Goal: Task Accomplishment & Management: Use online tool/utility

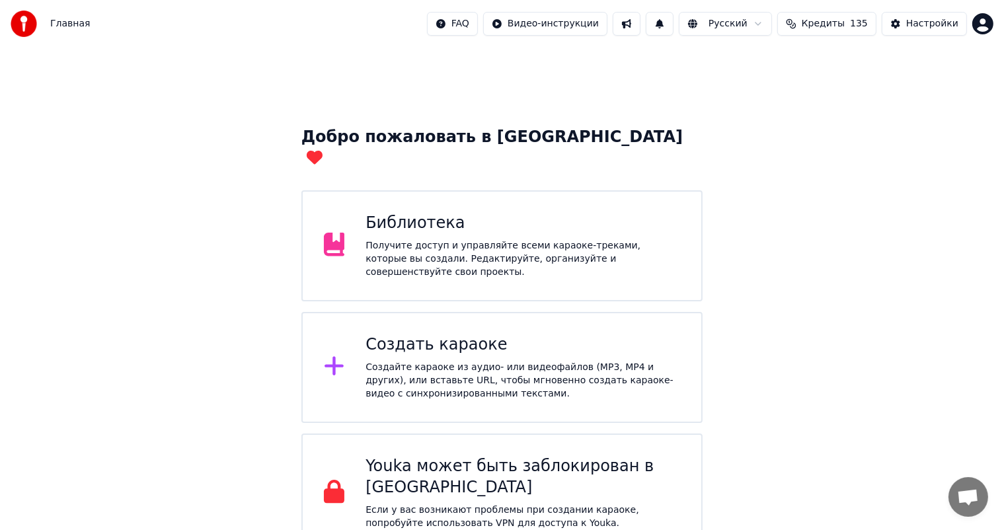
click at [394, 213] on div "Библиотека" at bounding box center [522, 223] width 315 height 21
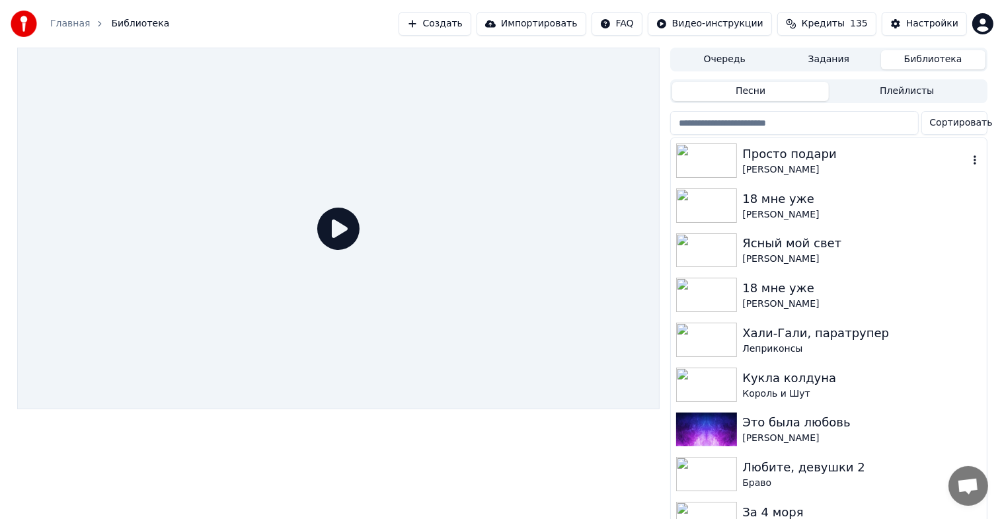
click at [811, 159] on div "Просто подари" at bounding box center [854, 154] width 225 height 19
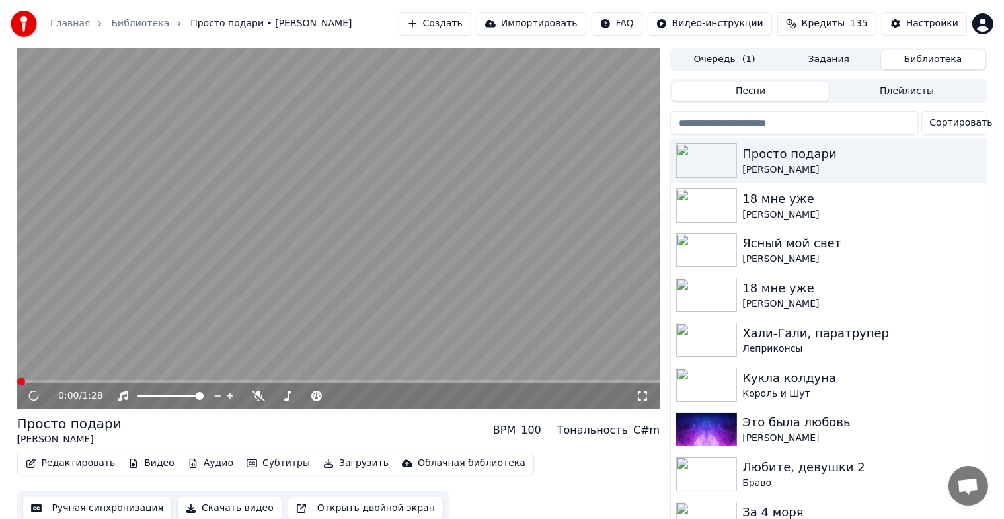
click at [269, 262] on video at bounding box center [338, 228] width 643 height 361
click at [135, 472] on div "Редактировать Видео Аудио Субтитры Загрузить Облачная библиотека" at bounding box center [275, 463] width 517 height 24
click at [192, 291] on video at bounding box center [338, 228] width 643 height 361
click at [136, 472] on button "Видео" at bounding box center [151, 463] width 57 height 19
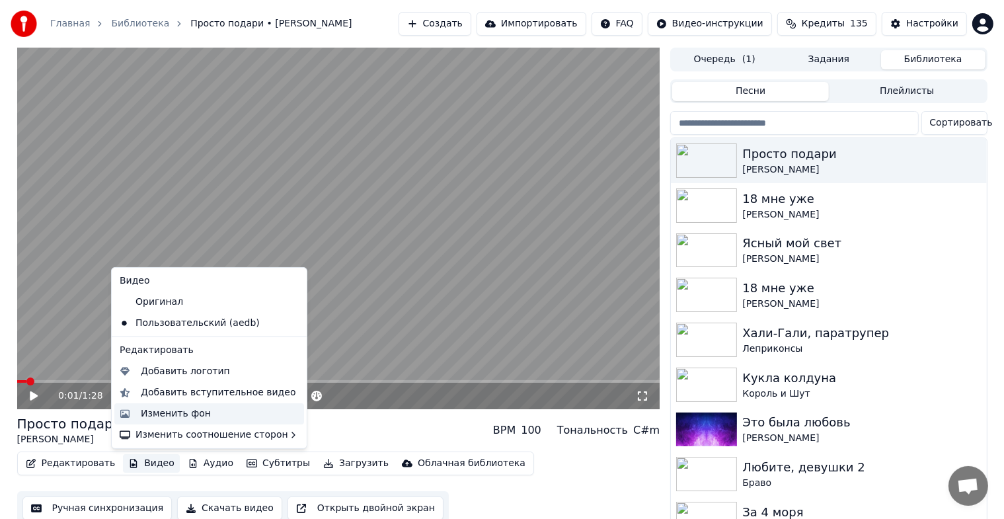
click at [182, 413] on div "Изменить фон" at bounding box center [176, 413] width 70 height 13
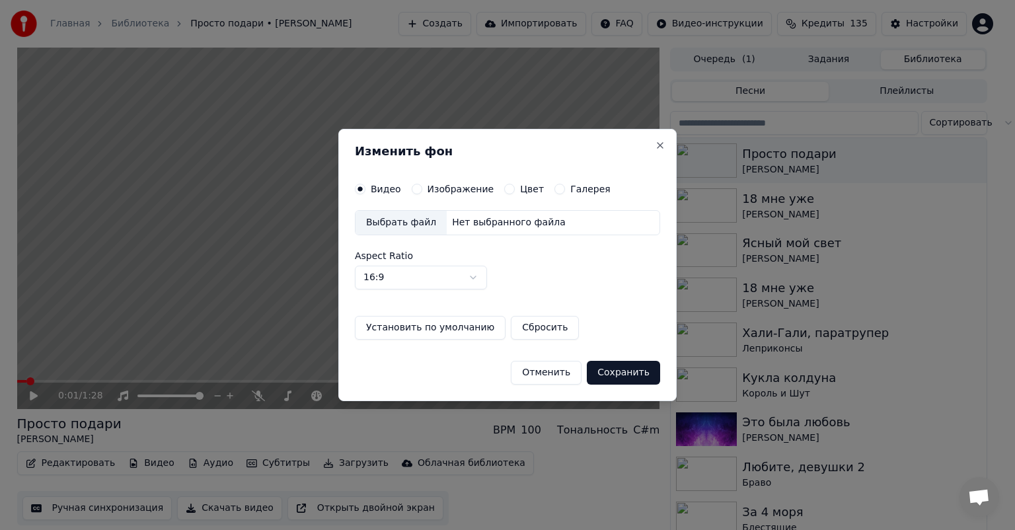
click at [437, 181] on div "Изменить фон Видео Изображение Цвет Галерея Выбрать файл Нет выбранного файла A…" at bounding box center [507, 265] width 338 height 272
click at [437, 186] on label "Изображение" at bounding box center [461, 188] width 67 height 9
click at [422, 186] on button "Изображение" at bounding box center [417, 189] width 11 height 11
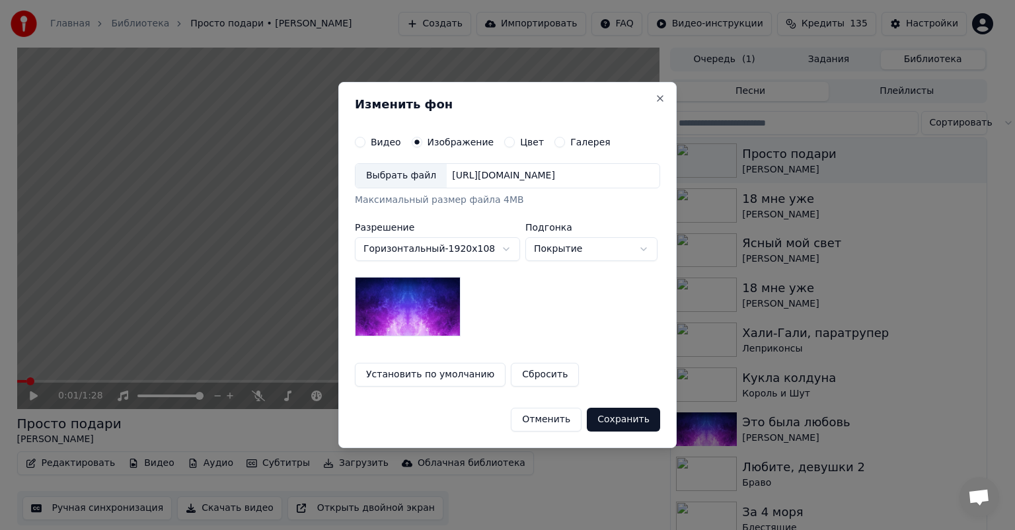
click at [412, 179] on div "Выбрать файл" at bounding box center [400, 176] width 91 height 24
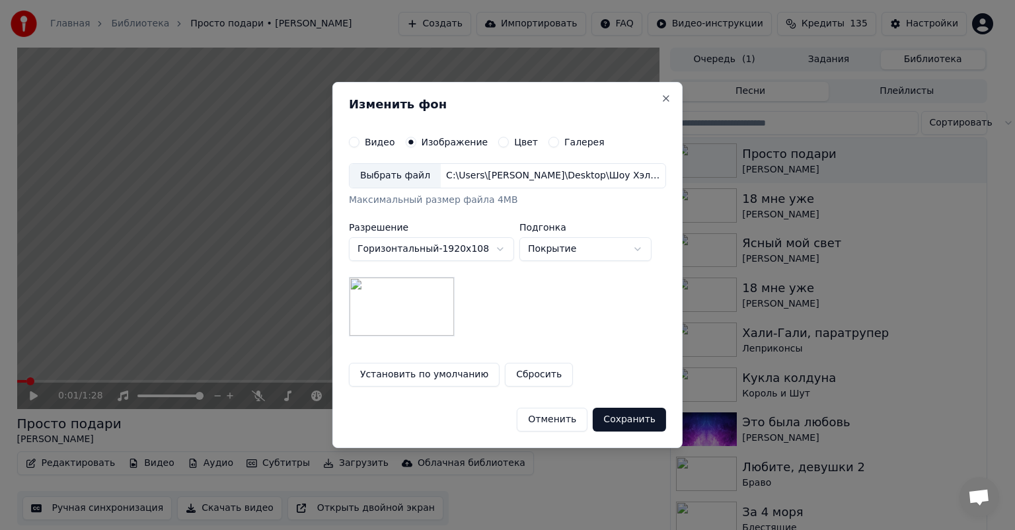
click at [632, 424] on button "Сохранить" at bounding box center [629, 420] width 73 height 24
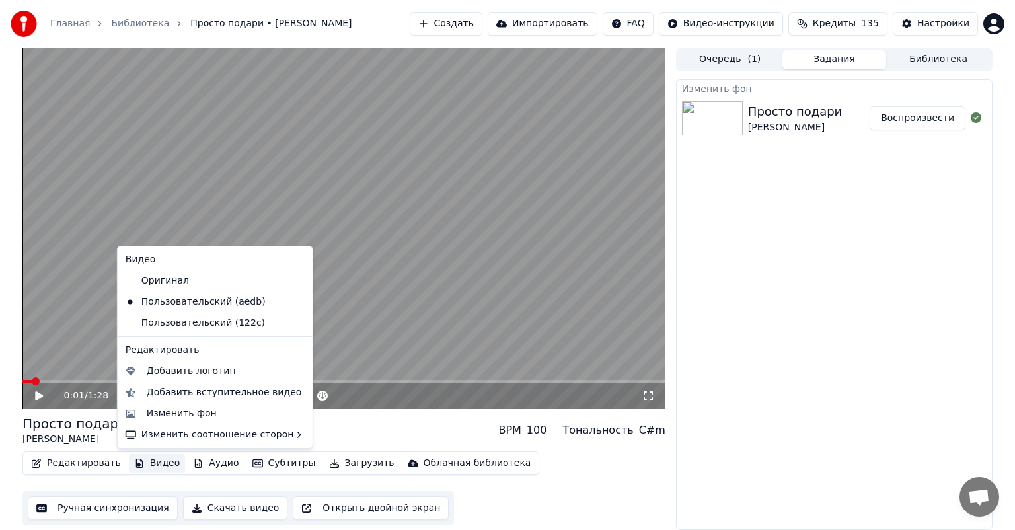
click at [139, 463] on button "Видео" at bounding box center [157, 463] width 57 height 19
click at [194, 322] on div "Пользовательский (122c)" at bounding box center [205, 323] width 170 height 21
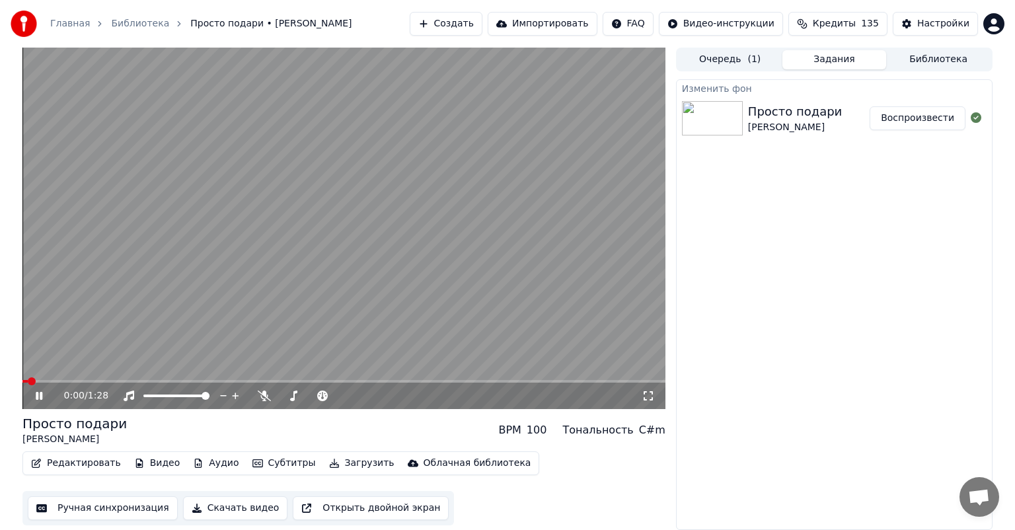
click at [453, 169] on video at bounding box center [343, 228] width 643 height 361
click at [149, 463] on button "Видео" at bounding box center [157, 463] width 57 height 19
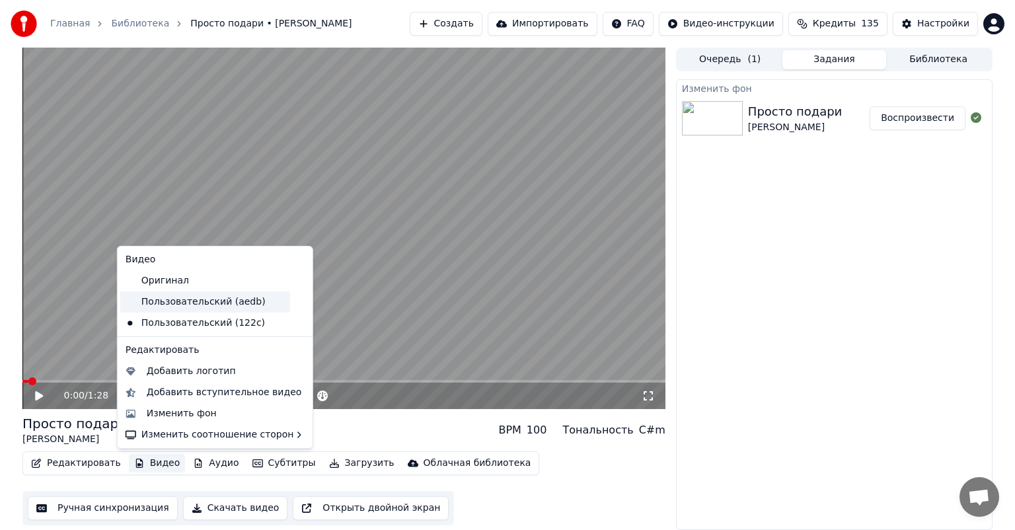
click at [175, 297] on div "Пользовательский (aedb)" at bounding box center [205, 301] width 170 height 21
click at [143, 459] on button "Видео" at bounding box center [157, 463] width 57 height 19
click at [190, 281] on div "Оригинал" at bounding box center [205, 280] width 170 height 21
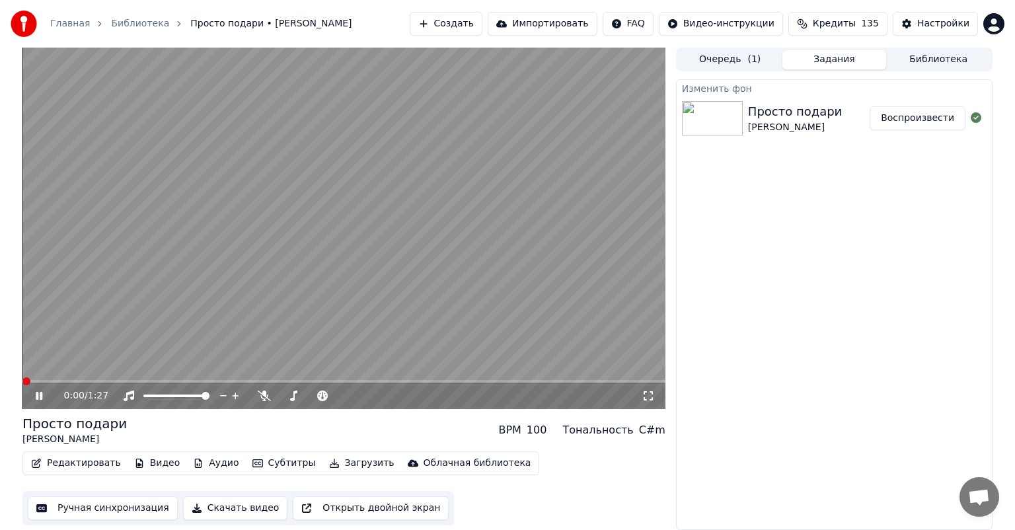
click at [202, 241] on video at bounding box center [343, 228] width 643 height 361
click at [138, 463] on button "Видео" at bounding box center [157, 463] width 57 height 19
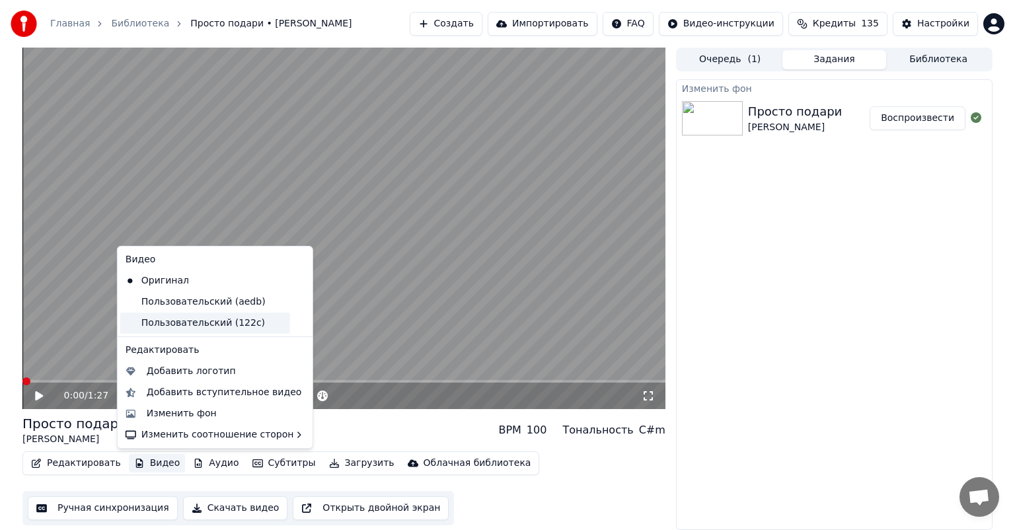
click at [194, 326] on div "Пользовательский (122c)" at bounding box center [205, 323] width 170 height 21
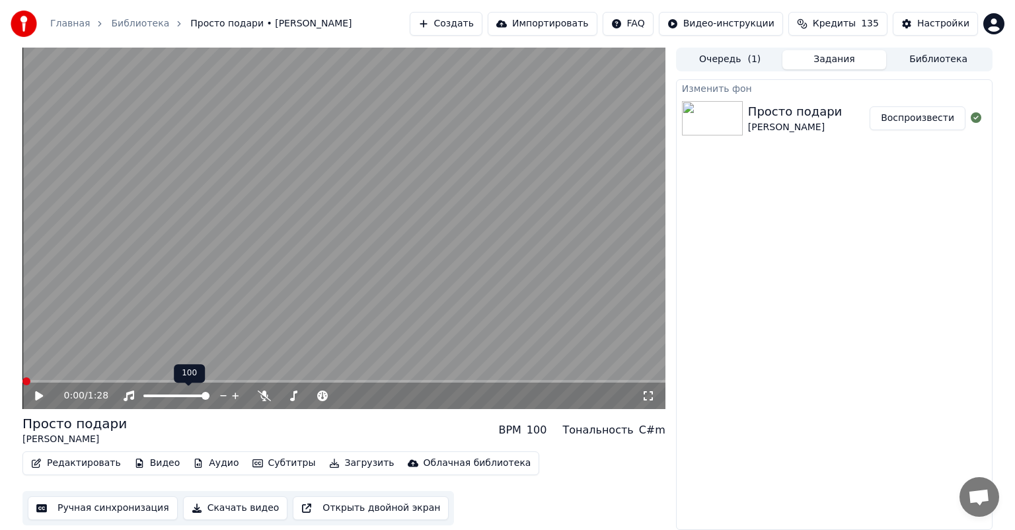
click at [240, 184] on video at bounding box center [343, 228] width 643 height 361
click at [513, 230] on video at bounding box center [343, 228] width 643 height 361
click at [154, 461] on button "Видео" at bounding box center [157, 463] width 57 height 19
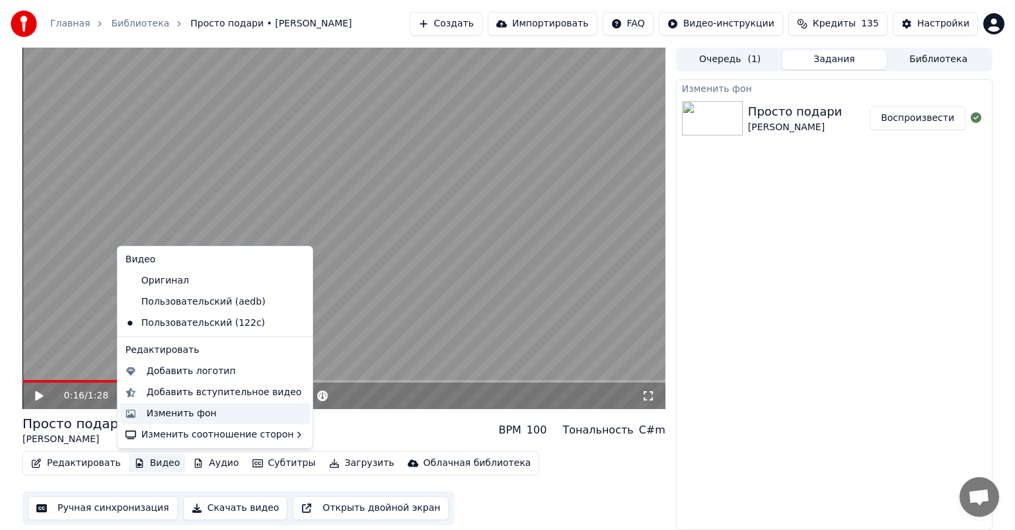
click at [184, 411] on div "Изменить фон" at bounding box center [182, 413] width 70 height 13
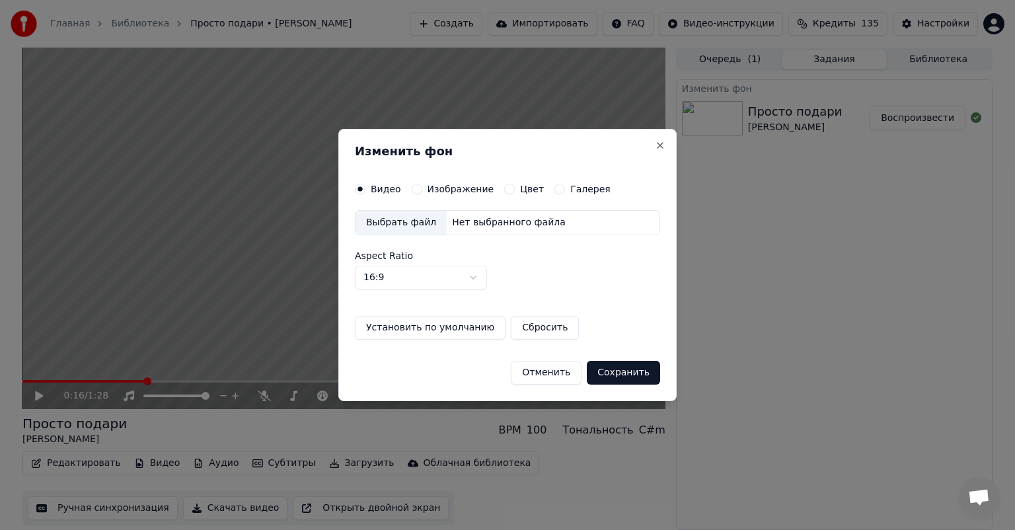
click at [443, 192] on label "Изображение" at bounding box center [461, 188] width 67 height 9
click at [422, 192] on button "Изображение" at bounding box center [417, 189] width 11 height 11
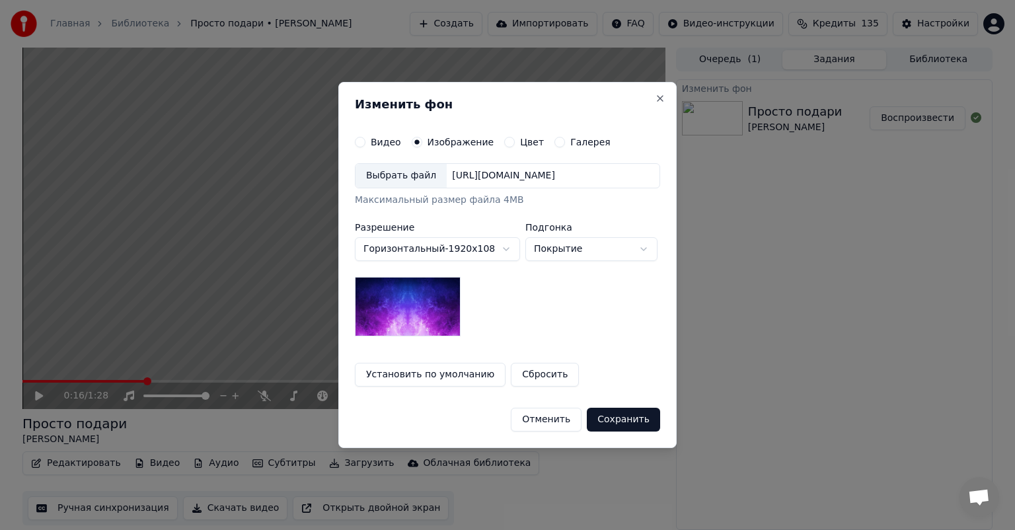
click at [402, 186] on div "Выбрать файл" at bounding box center [400, 176] width 91 height 24
click at [412, 170] on div "Выбрать файл" at bounding box center [400, 176] width 91 height 24
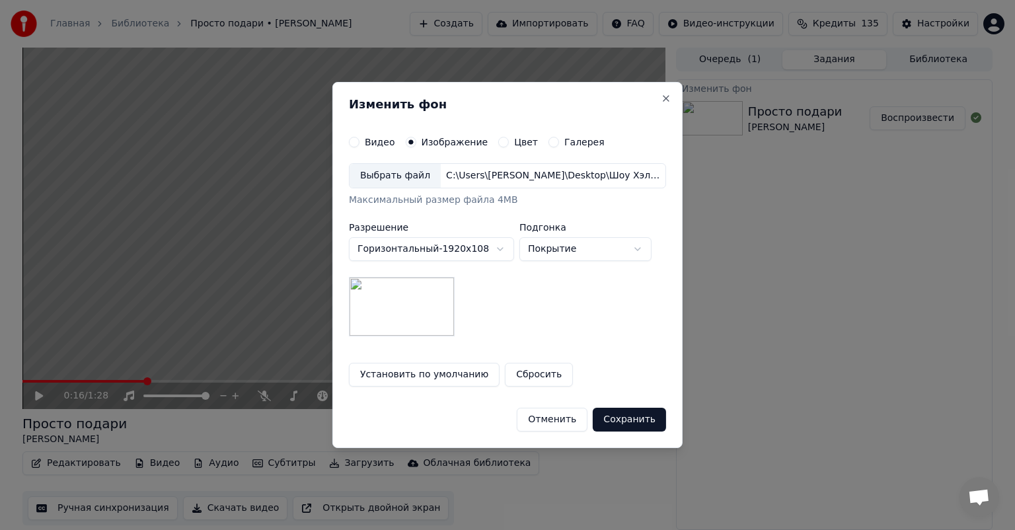
click at [635, 420] on button "Сохранить" at bounding box center [629, 420] width 73 height 24
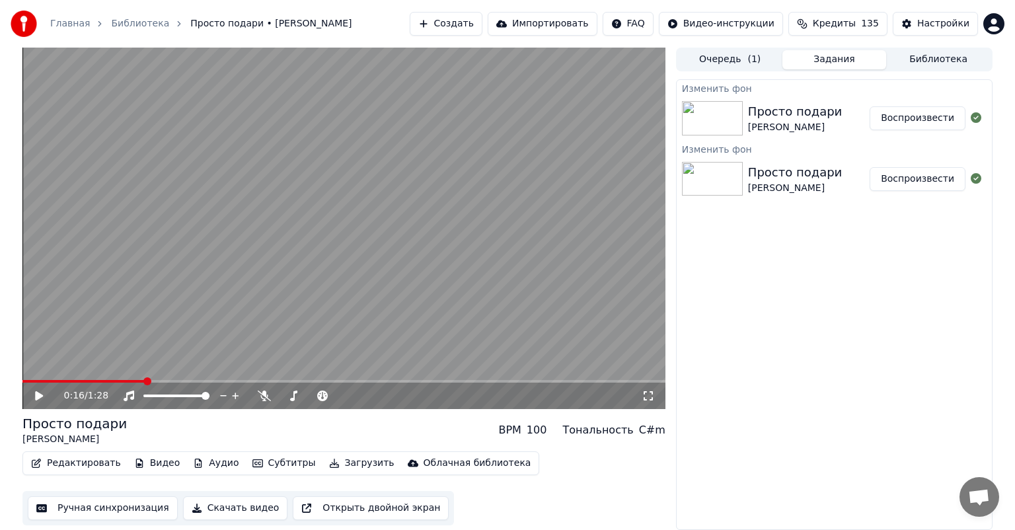
click at [923, 126] on button "Воспроизвести" at bounding box center [918, 118] width 96 height 24
click at [283, 223] on video at bounding box center [343, 228] width 643 height 361
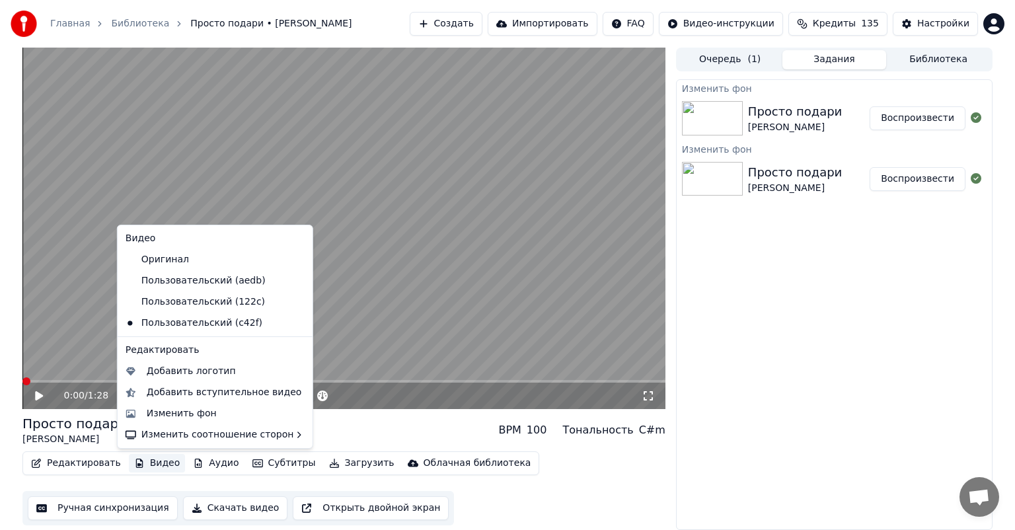
click at [159, 460] on button "Видео" at bounding box center [157, 463] width 57 height 19
click at [373, 229] on video at bounding box center [343, 228] width 643 height 361
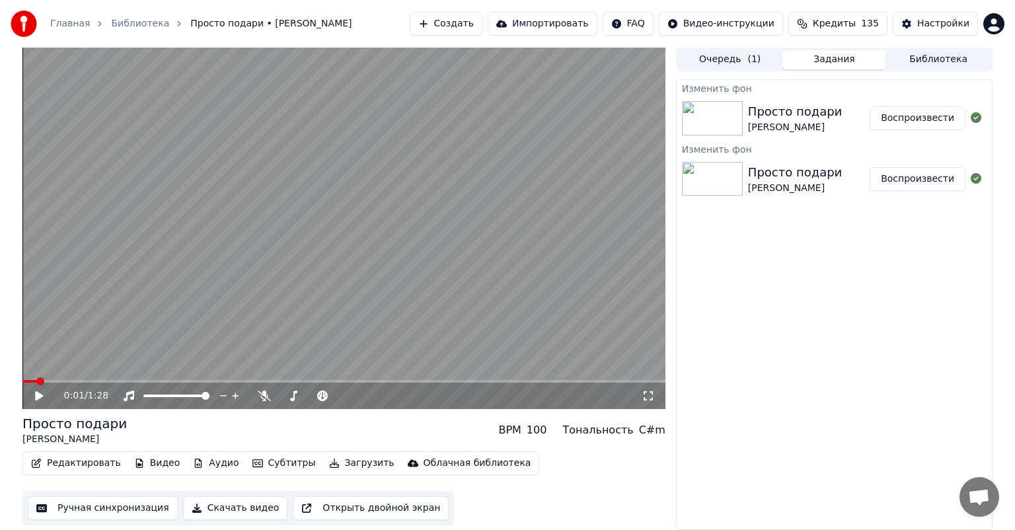
click at [373, 229] on video at bounding box center [343, 228] width 643 height 361
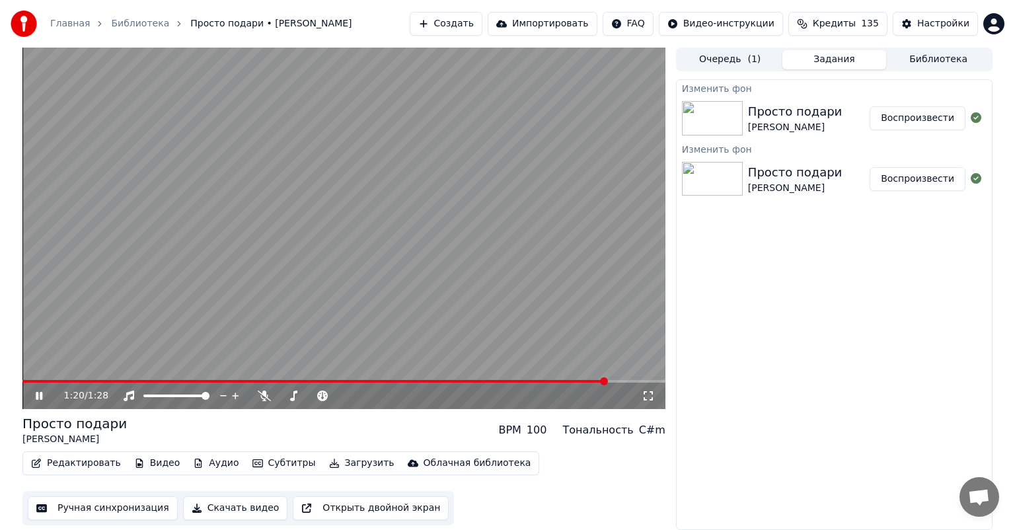
click at [301, 260] on video at bounding box center [343, 228] width 643 height 361
click at [140, 465] on button "Видео" at bounding box center [157, 463] width 57 height 19
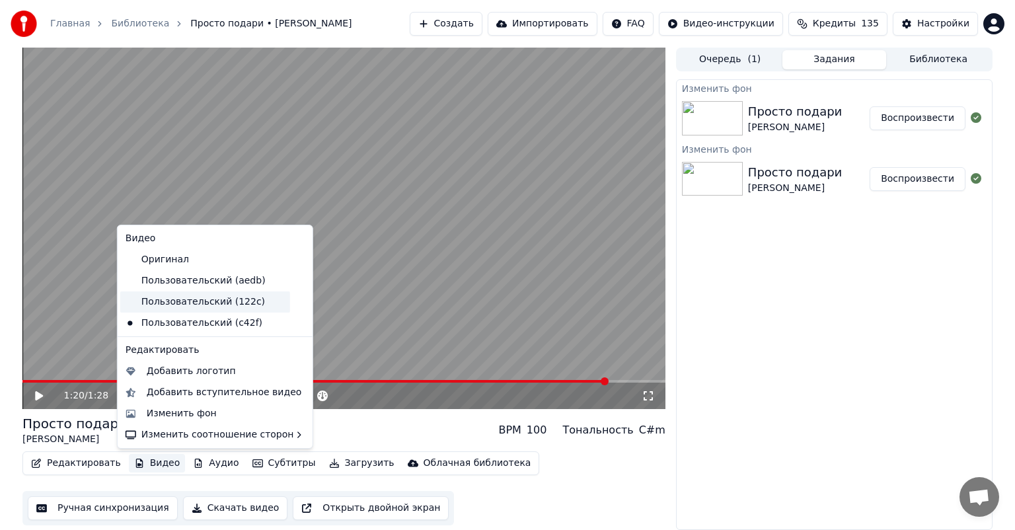
click at [209, 296] on div "Пользовательский (122c)" at bounding box center [205, 301] width 170 height 21
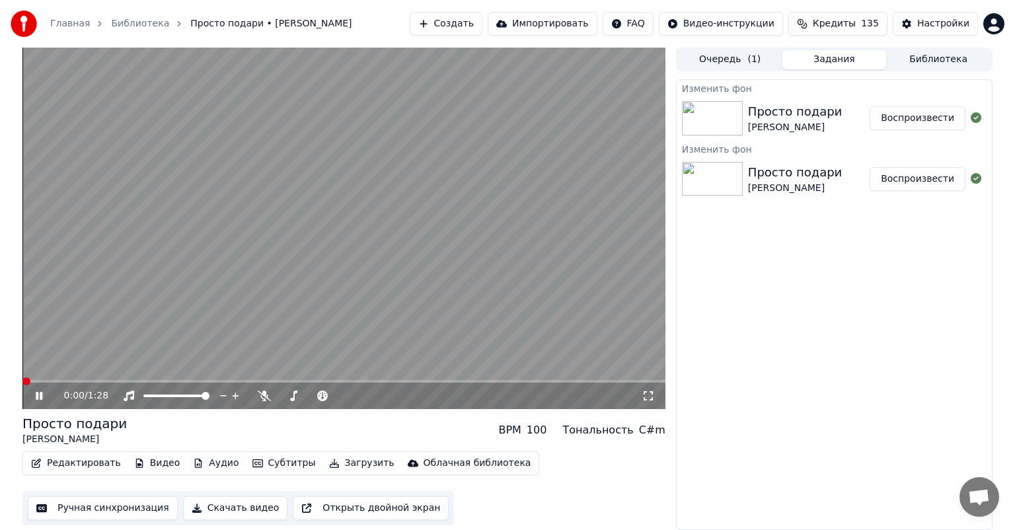
click at [227, 268] on video at bounding box center [343, 228] width 643 height 361
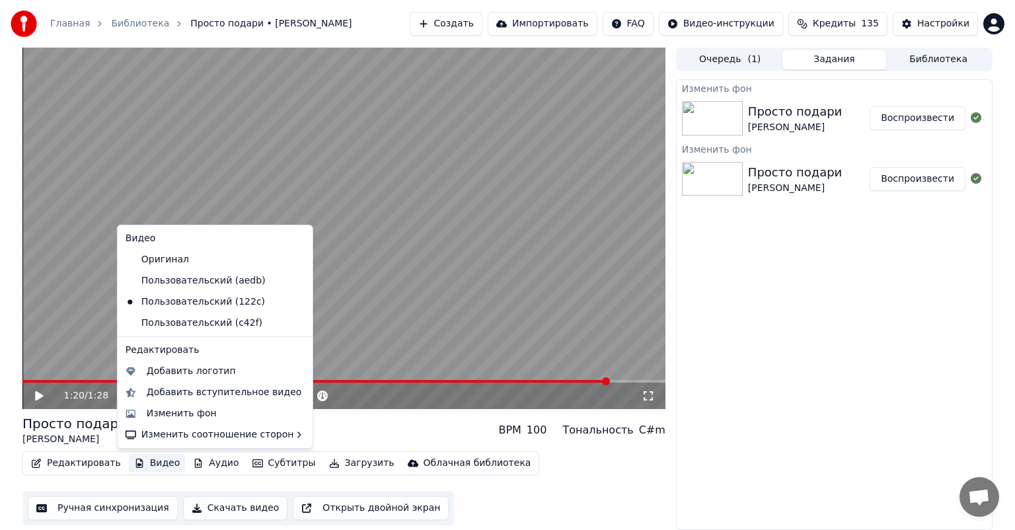
click at [152, 463] on button "Видео" at bounding box center [157, 463] width 57 height 19
click at [295, 297] on icon at bounding box center [299, 302] width 9 height 11
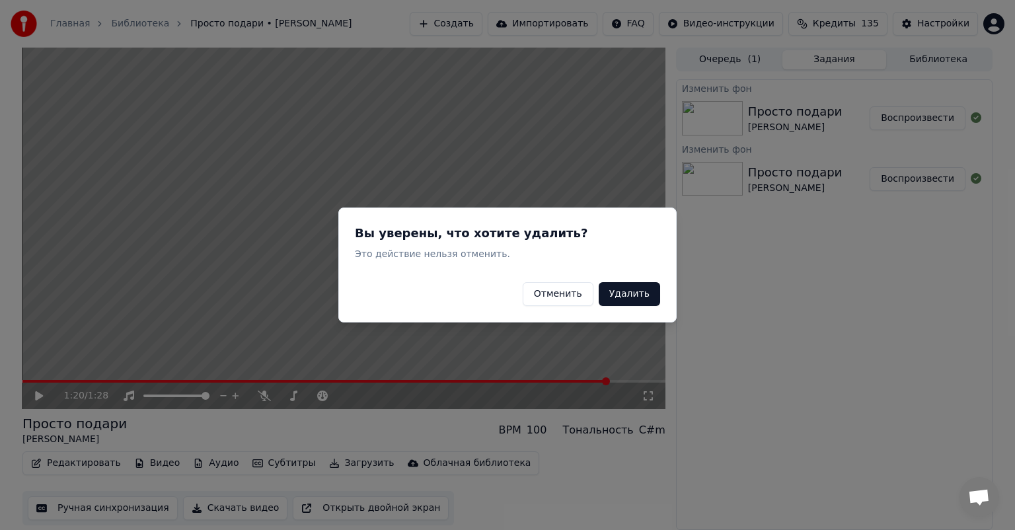
click at [618, 293] on button "Удалить" at bounding box center [629, 294] width 61 height 24
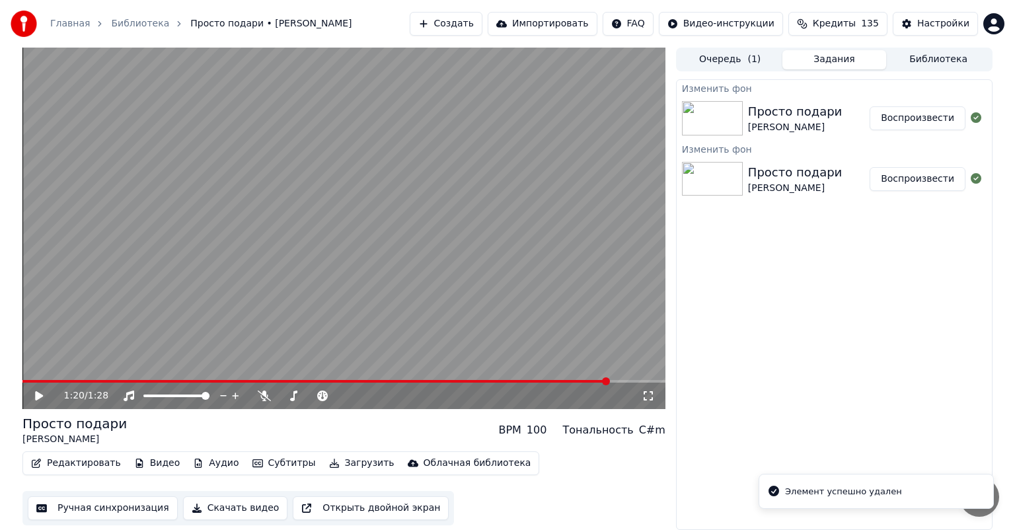
click at [148, 463] on button "Видео" at bounding box center [157, 463] width 57 height 19
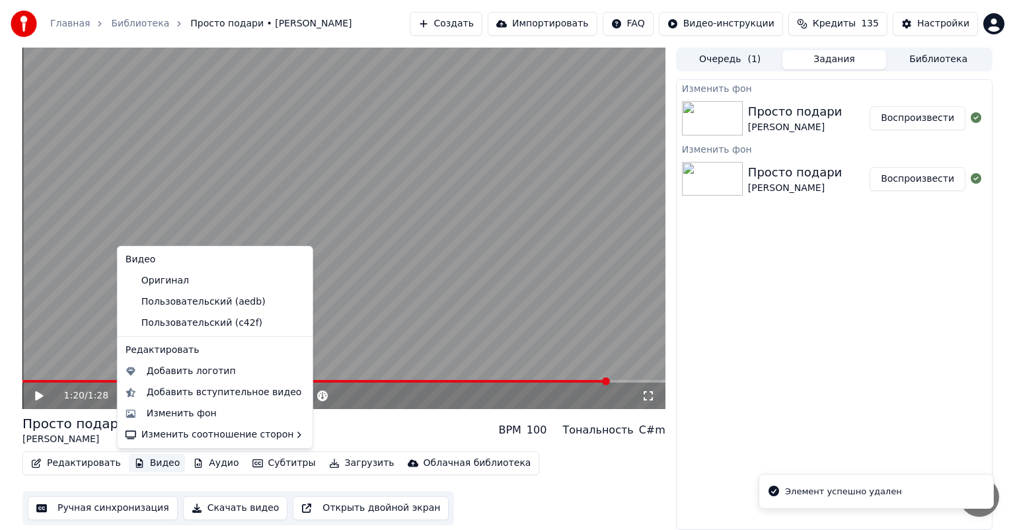
click at [295, 285] on icon at bounding box center [302, 281] width 15 height 11
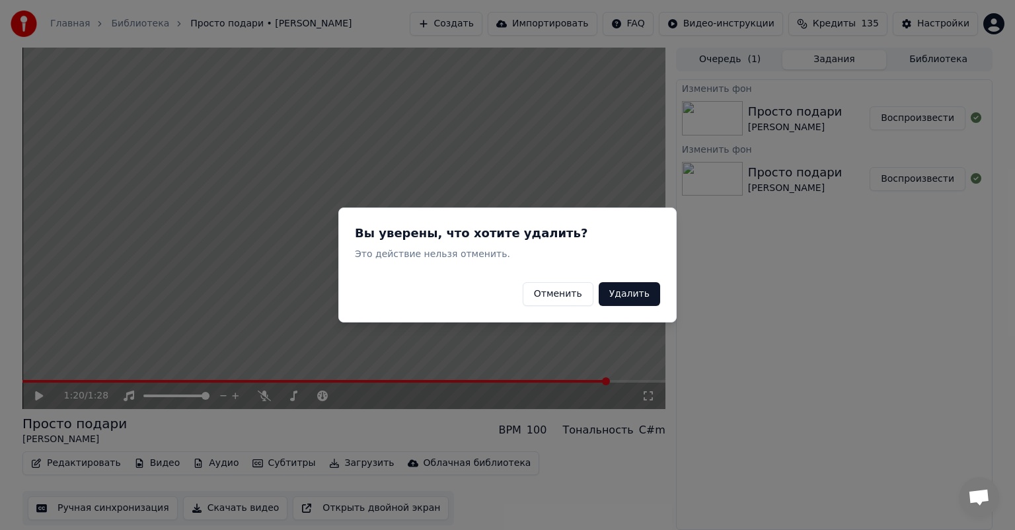
click at [645, 294] on button "Удалить" at bounding box center [629, 294] width 61 height 24
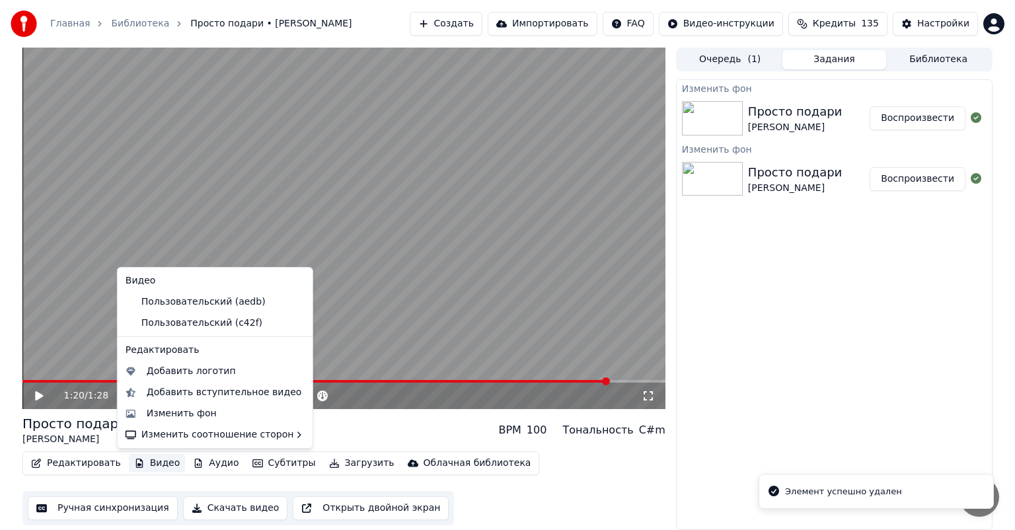
click at [140, 469] on button "Видео" at bounding box center [157, 463] width 57 height 19
click at [295, 301] on icon at bounding box center [302, 302] width 15 height 11
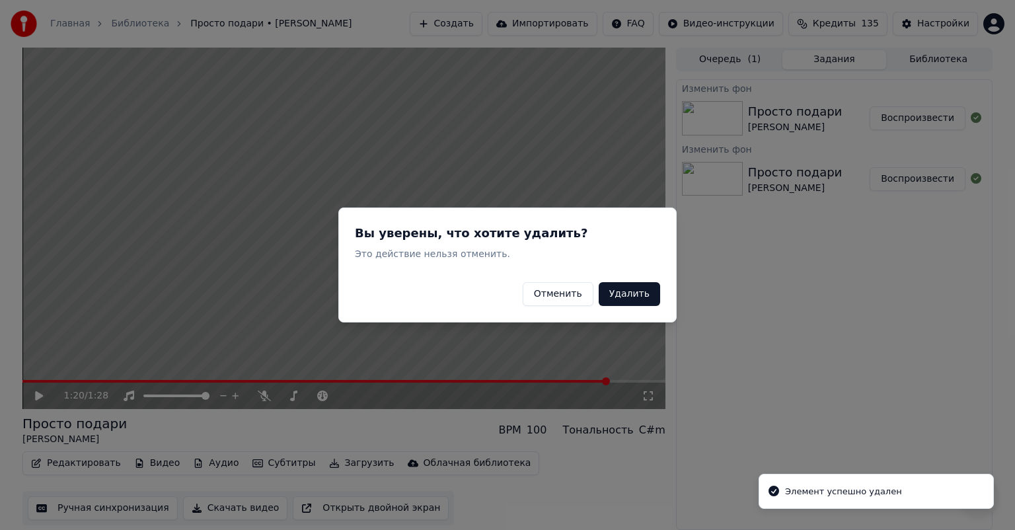
click at [632, 293] on button "Удалить" at bounding box center [629, 294] width 61 height 24
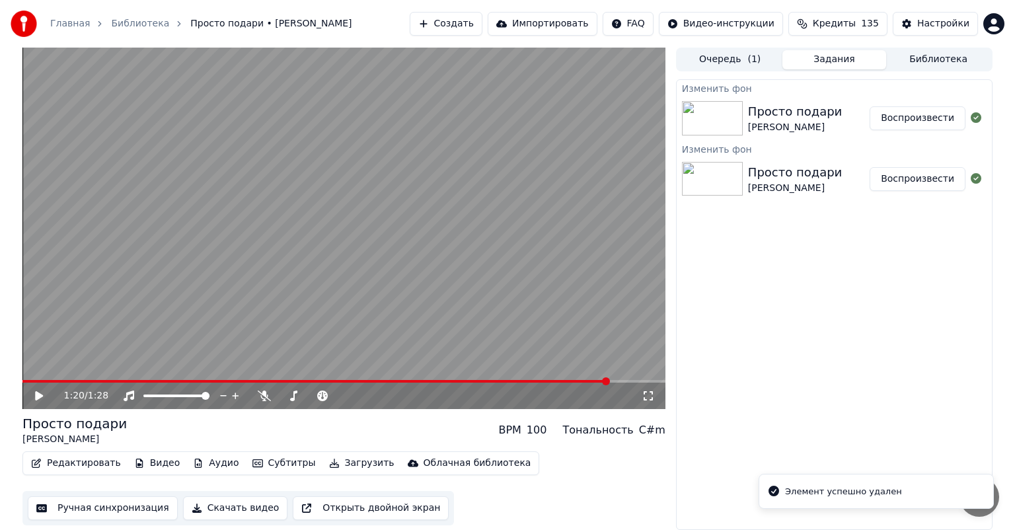
click at [151, 461] on button "Видео" at bounding box center [157, 463] width 57 height 19
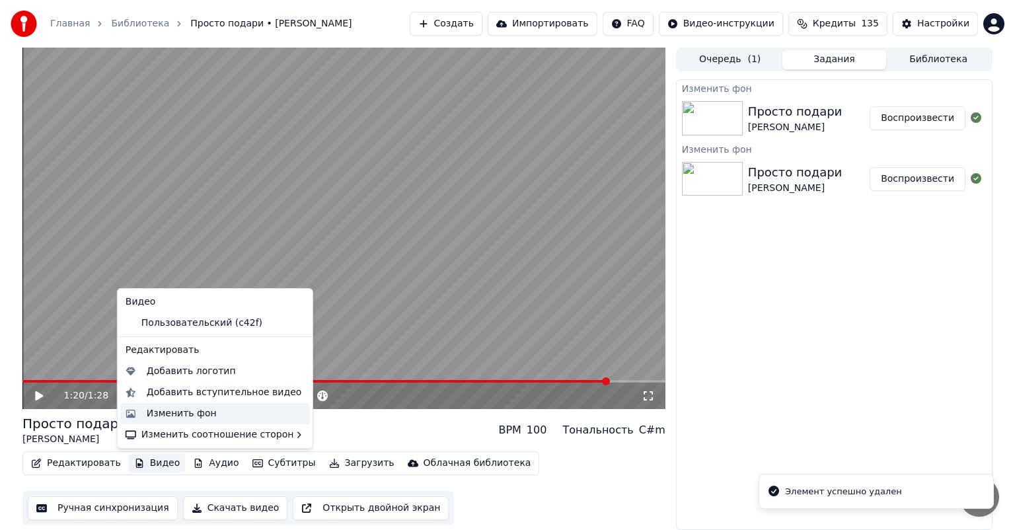
click at [199, 409] on div "Изменить фон" at bounding box center [182, 413] width 70 height 13
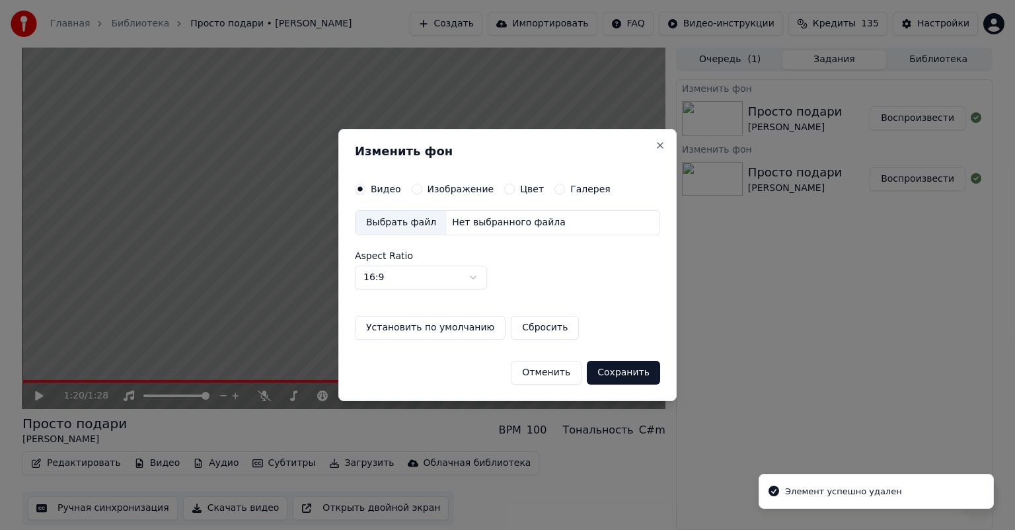
click at [459, 190] on label "Изображение" at bounding box center [461, 188] width 67 height 9
click at [422, 190] on button "Изображение" at bounding box center [417, 189] width 11 height 11
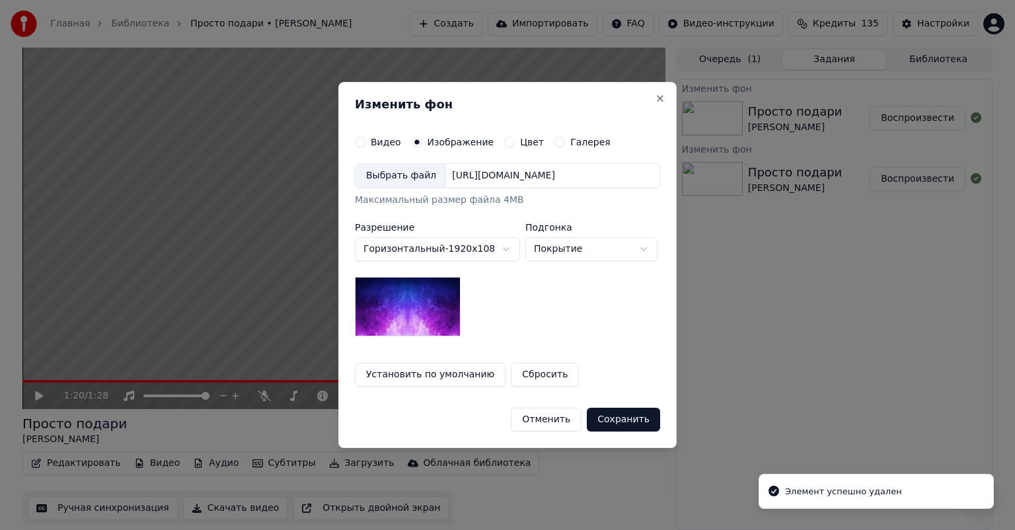
click at [412, 177] on div "Выбрать файл" at bounding box center [400, 176] width 91 height 24
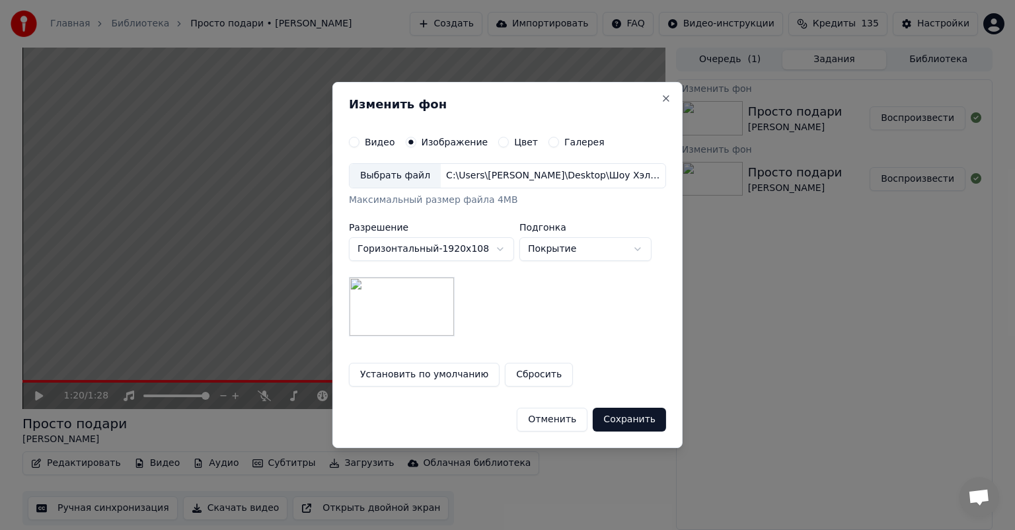
click at [624, 424] on button "Сохранить" at bounding box center [629, 420] width 73 height 24
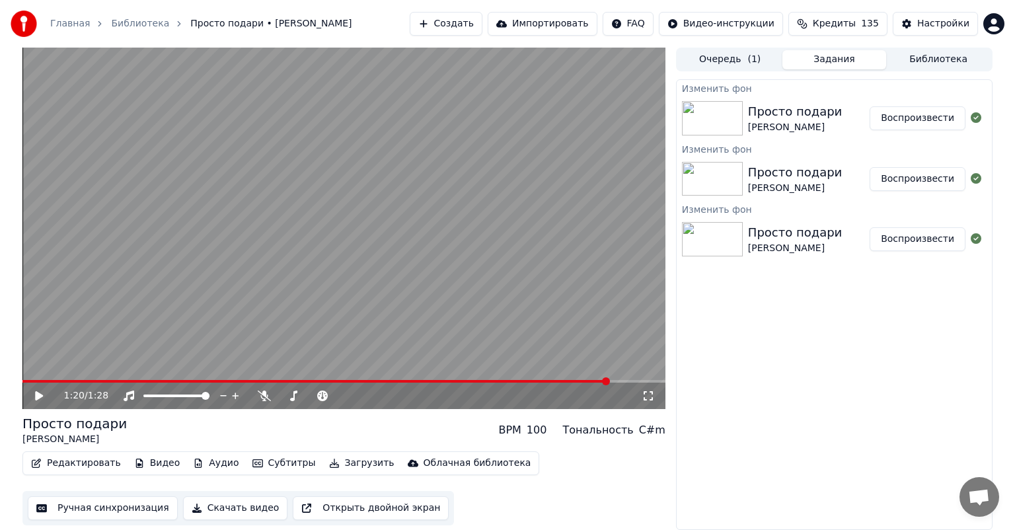
click at [904, 116] on button "Воспроизвести" at bounding box center [918, 118] width 96 height 24
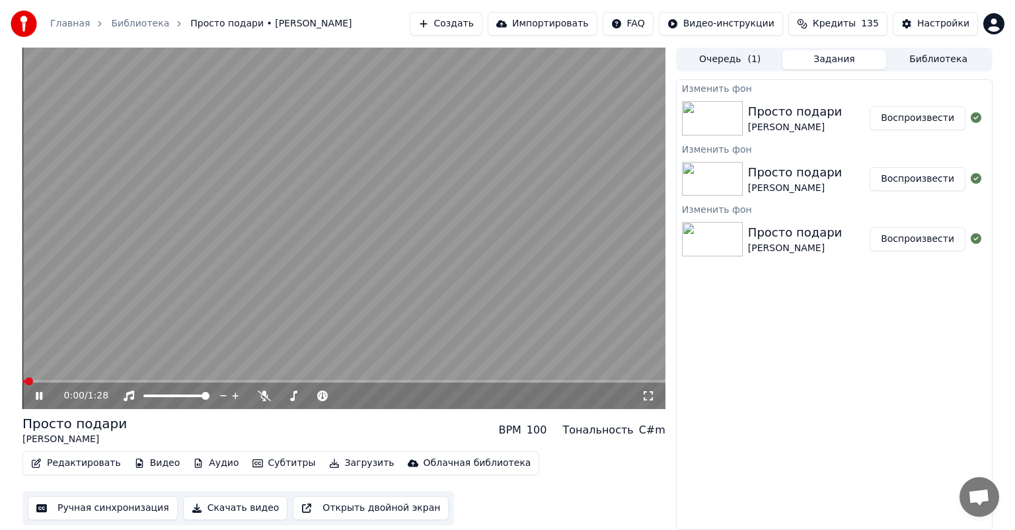
click at [294, 217] on video at bounding box center [343, 228] width 643 height 361
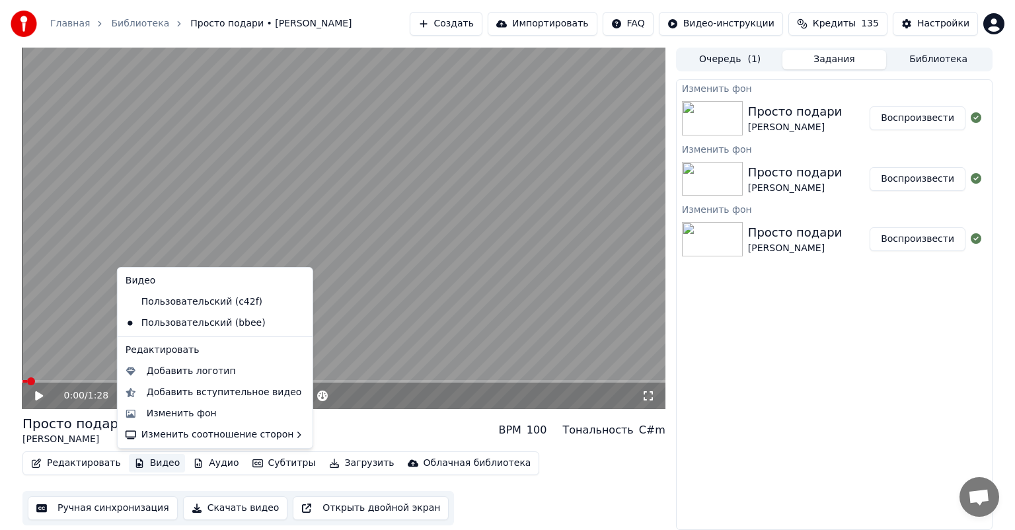
click at [159, 457] on button "Видео" at bounding box center [157, 463] width 57 height 19
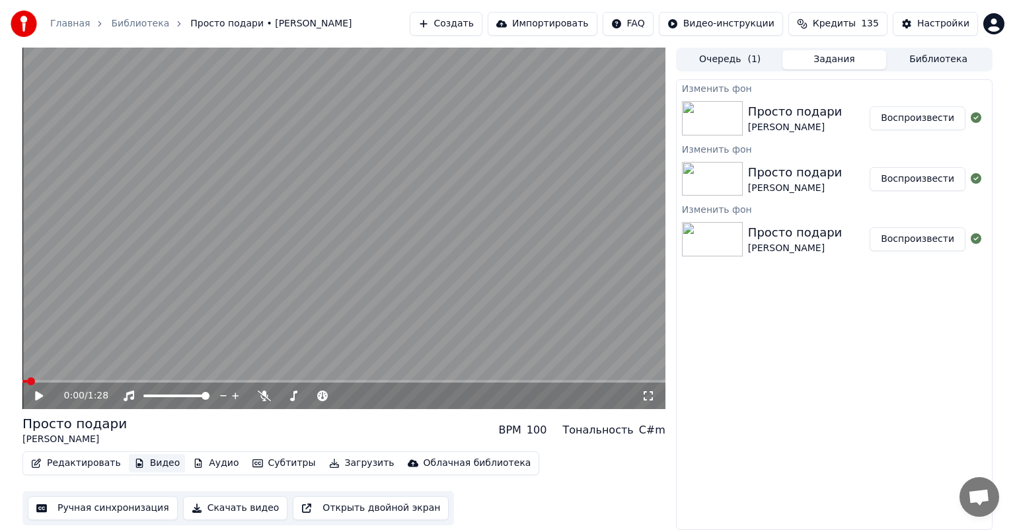
click at [155, 463] on button "Видео" at bounding box center [157, 463] width 57 height 19
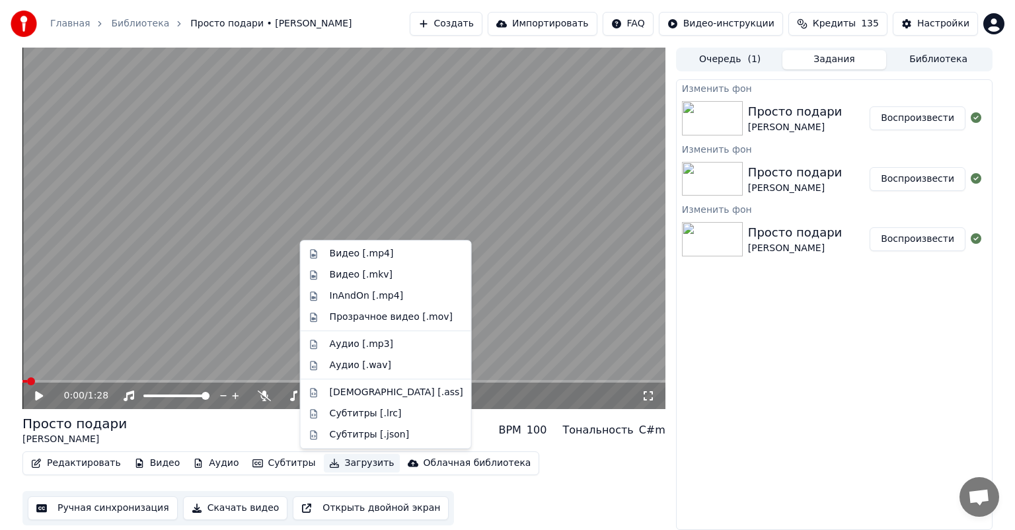
click at [332, 465] on button "Загрузить" at bounding box center [362, 463] width 76 height 19
click at [404, 252] on div "Видео [.mp4]" at bounding box center [396, 253] width 133 height 13
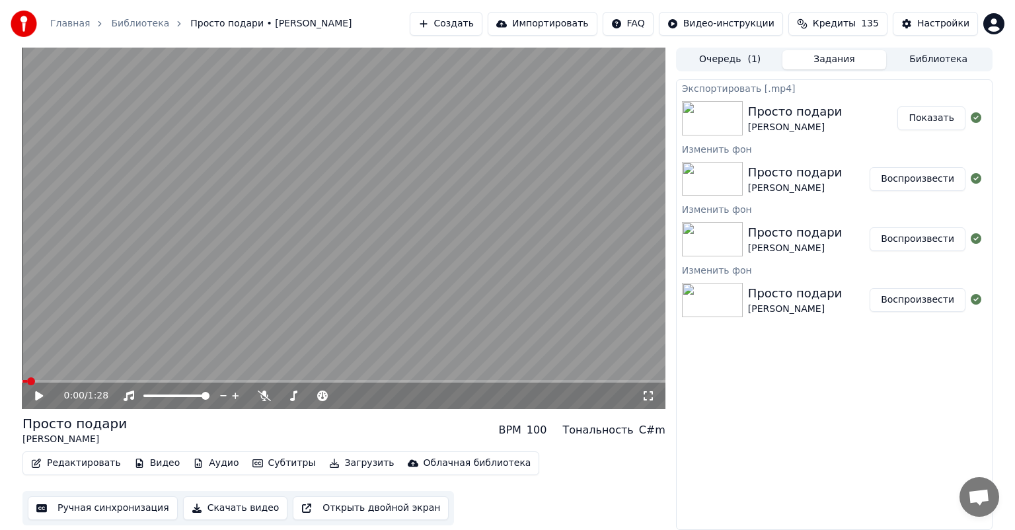
click at [922, 126] on button "Показать" at bounding box center [931, 118] width 68 height 24
